Goal: Find specific page/section: Find specific page/section

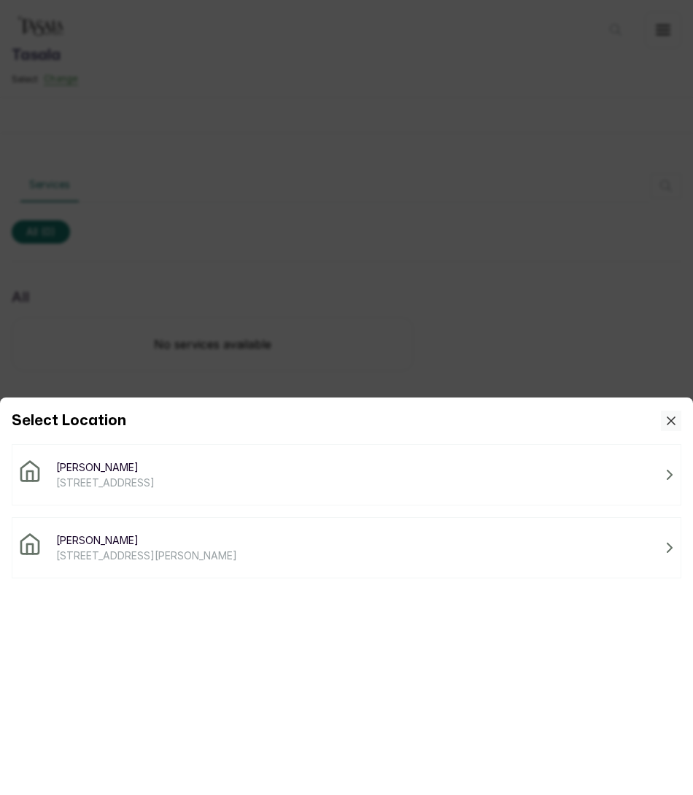
click at [307, 477] on div "Tasala Ikoyi [STREET_ADDRESS]" at bounding box center [346, 475] width 657 height 31
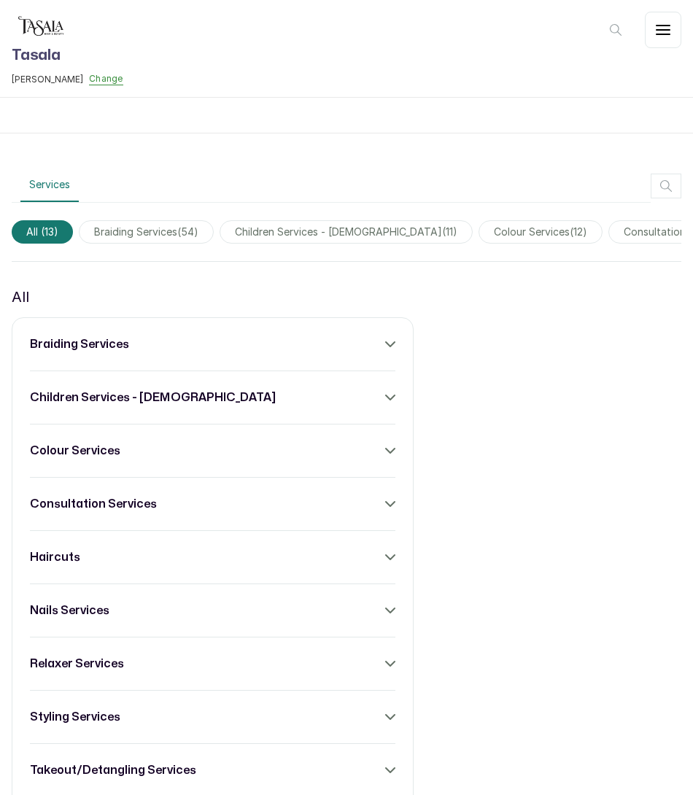
click at [664, 22] on icon "button" at bounding box center [663, 30] width 18 height 18
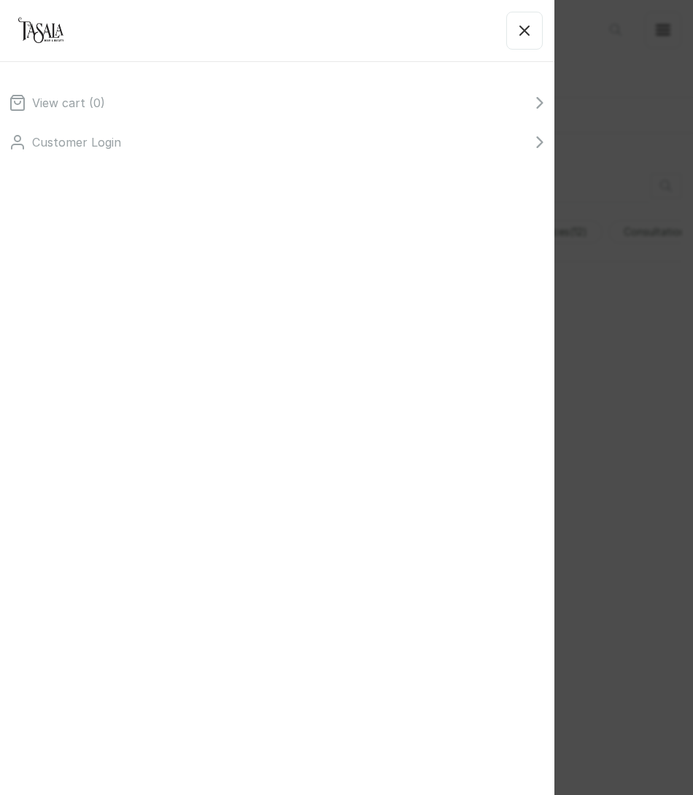
click at [525, 30] on icon "button" at bounding box center [524, 30] width 9 height 9
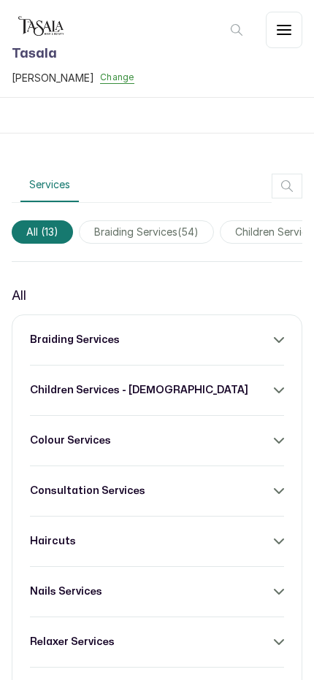
click at [280, 27] on icon "button" at bounding box center [284, 30] width 18 height 18
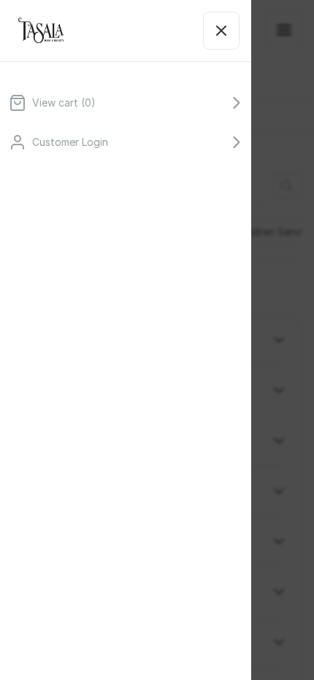
click at [228, 31] on icon "button" at bounding box center [221, 31] width 18 height 18
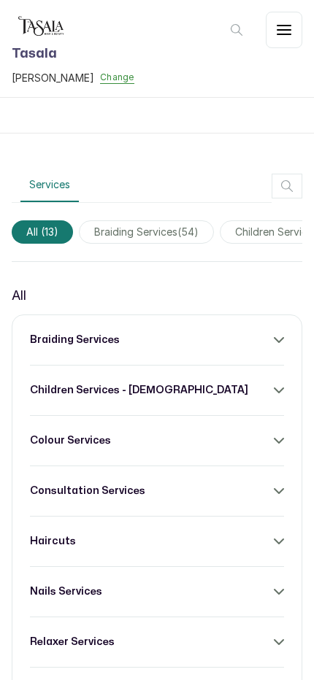
click at [241, 33] on icon "button" at bounding box center [237, 30] width 18 height 18
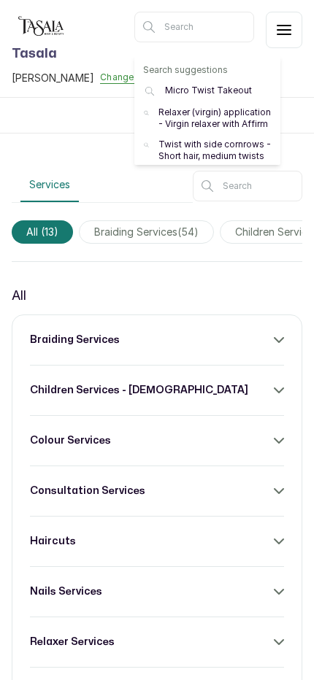
click at [197, 28] on input "text" at bounding box center [194, 27] width 120 height 31
click at [89, 169] on div "Services" at bounding box center [102, 186] width 181 height 34
click at [200, 21] on input "text" at bounding box center [194, 27] width 120 height 31
click at [251, 182] on input "text" at bounding box center [247, 186] width 109 height 31
click at [163, 188] on div "Services" at bounding box center [102, 186] width 181 height 34
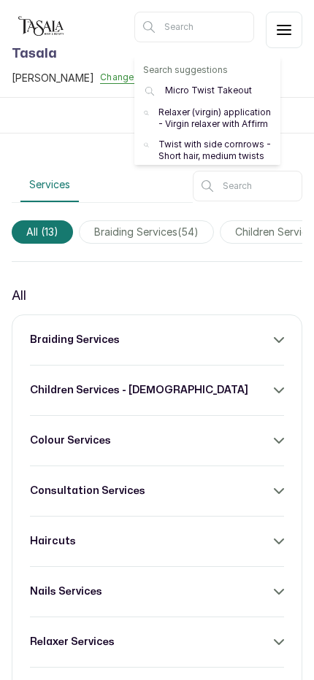
click at [275, 15] on button "button" at bounding box center [284, 30] width 36 height 36
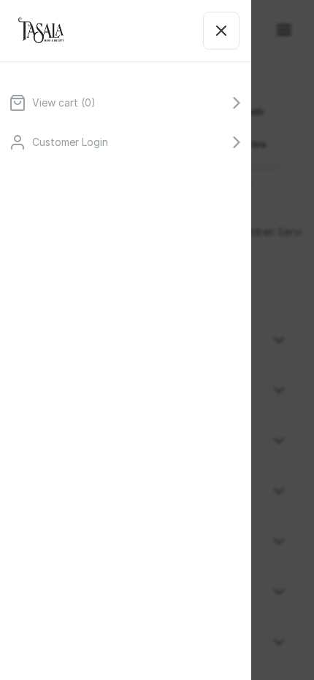
click at [223, 39] on button "button" at bounding box center [221, 31] width 36 height 38
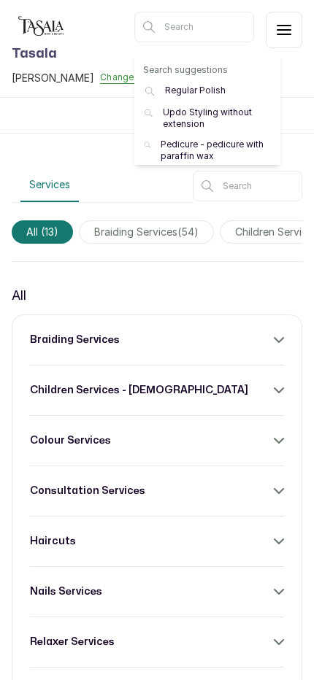
click at [123, 184] on div "Services" at bounding box center [102, 186] width 181 height 34
